Goal: Information Seeking & Learning: Stay updated

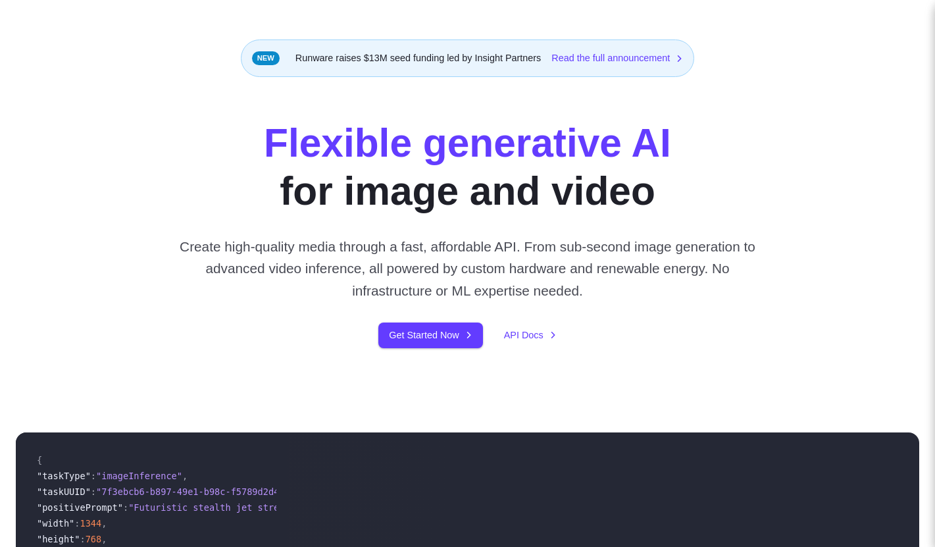
scroll to position [74, 0]
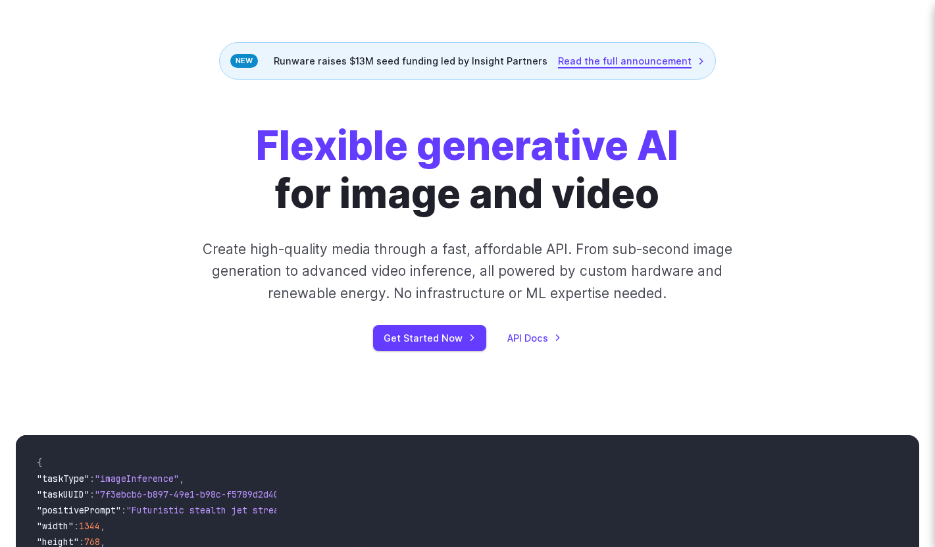
click at [636, 61] on link "Read the full announcement" at bounding box center [631, 60] width 147 height 15
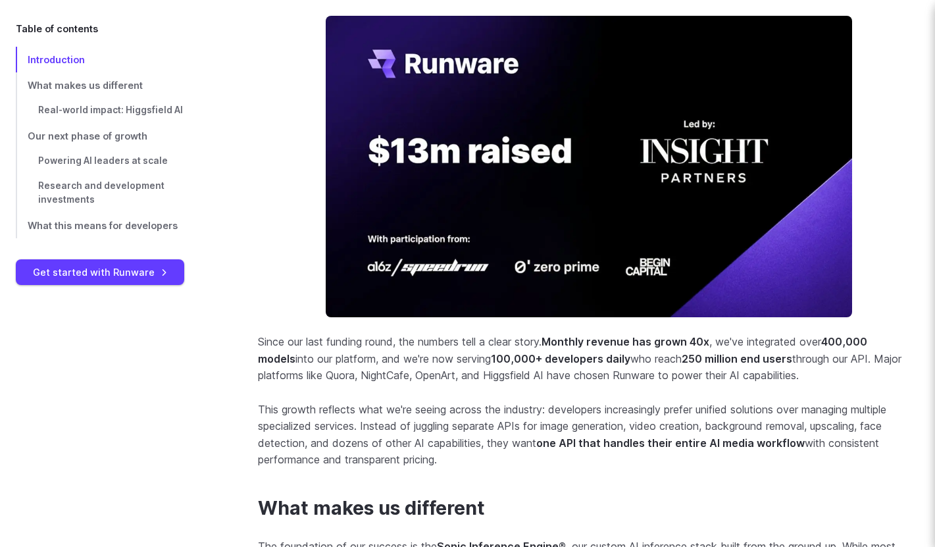
scroll to position [617, 0]
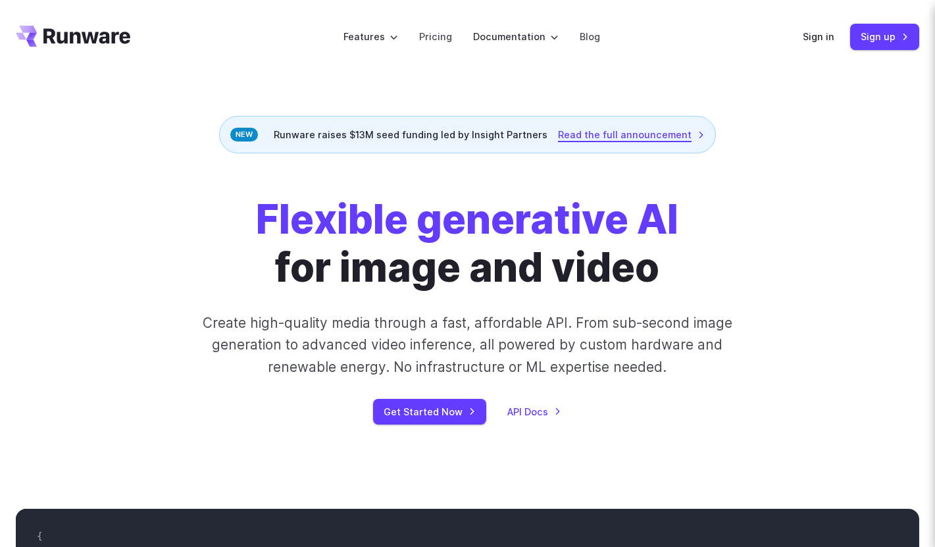
click at [633, 136] on link "Read the full announcement" at bounding box center [631, 134] width 147 height 15
